Goal: Find specific page/section: Find specific page/section

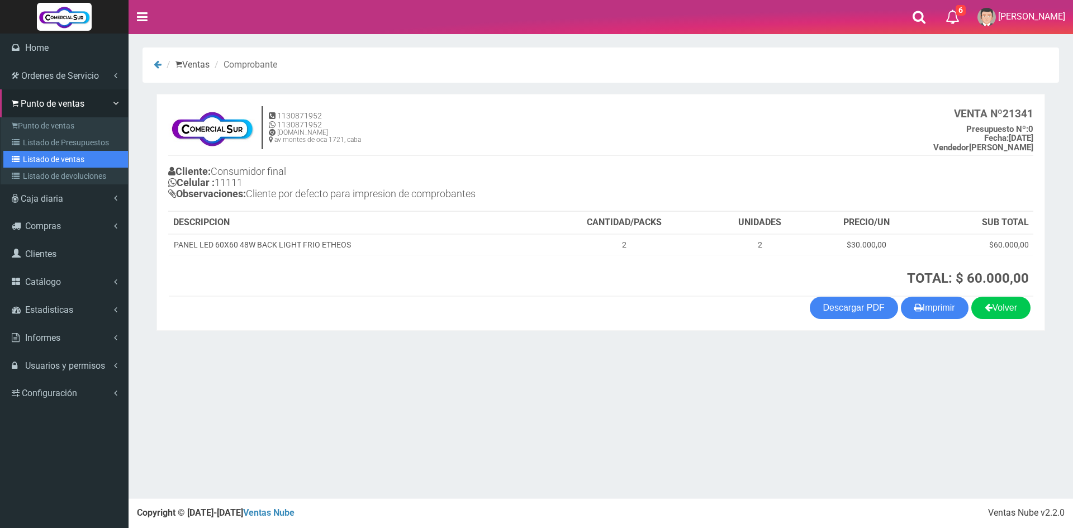
click at [64, 154] on link "Listado de ventas" at bounding box center [65, 159] width 125 height 17
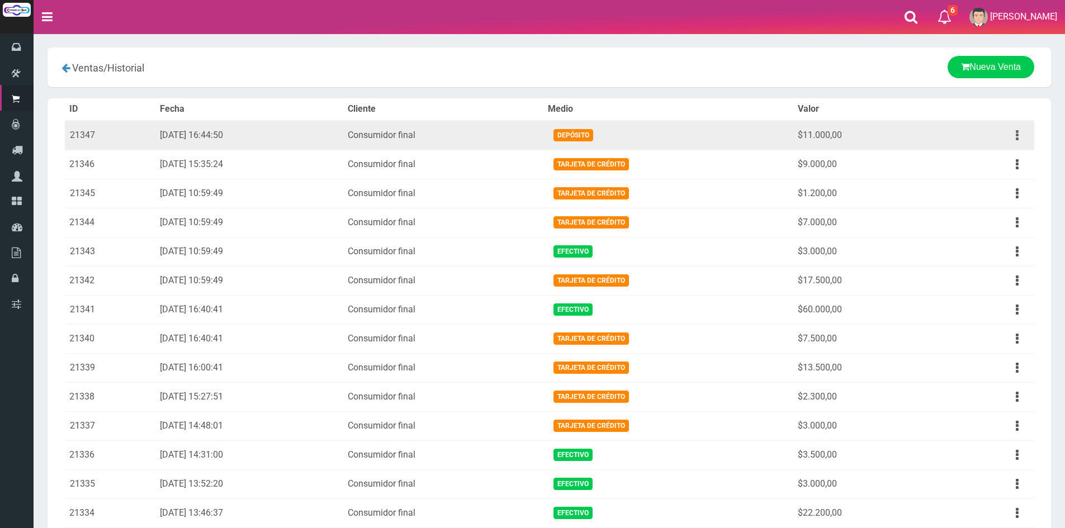
click at [1011, 139] on button "button" at bounding box center [1016, 136] width 25 height 20
click at [1002, 157] on link "Ver" at bounding box center [984, 162] width 88 height 25
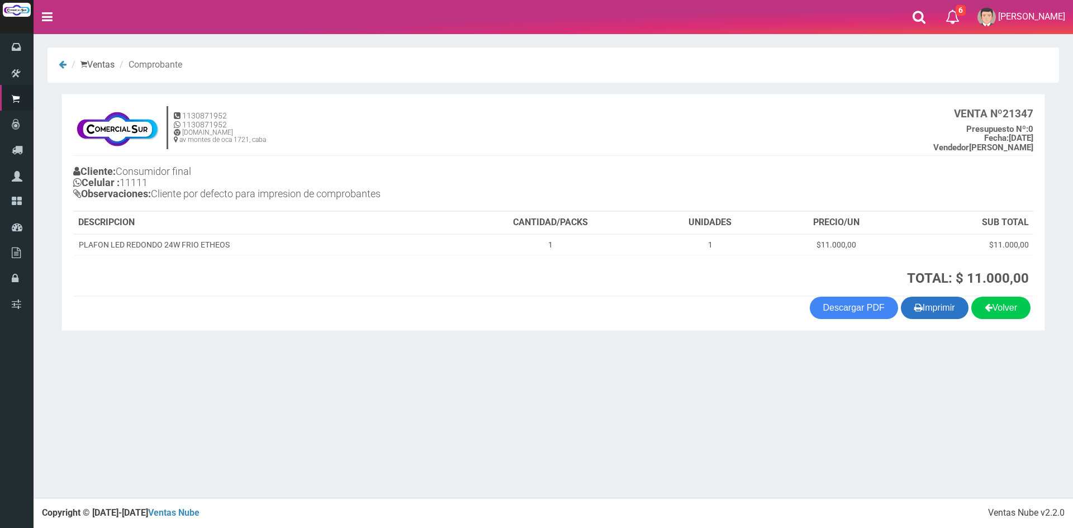
click at [924, 303] on button "Imprimir" at bounding box center [935, 308] width 68 height 22
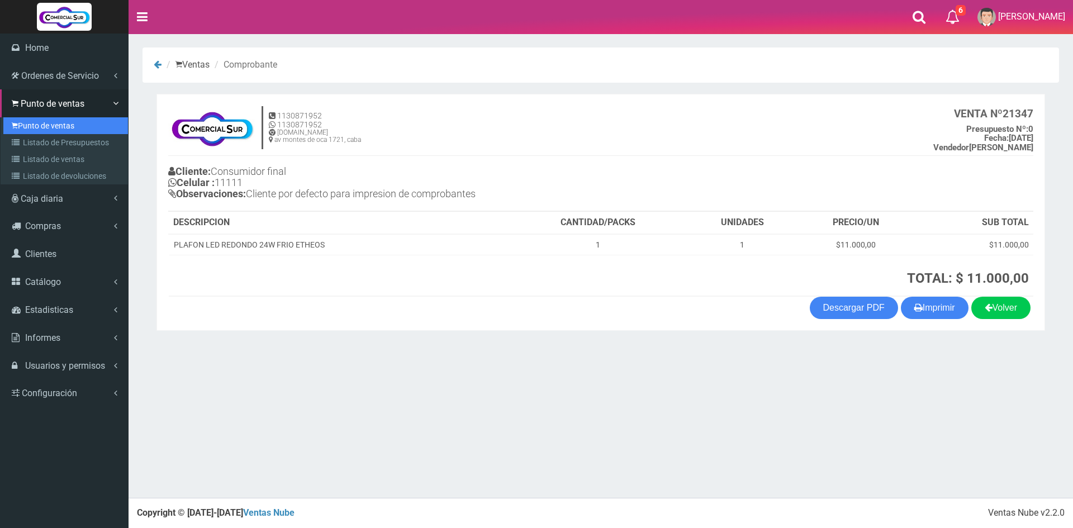
click at [52, 120] on link "Punto de ventas" at bounding box center [65, 125] width 125 height 17
